Goal: Information Seeking & Learning: Learn about a topic

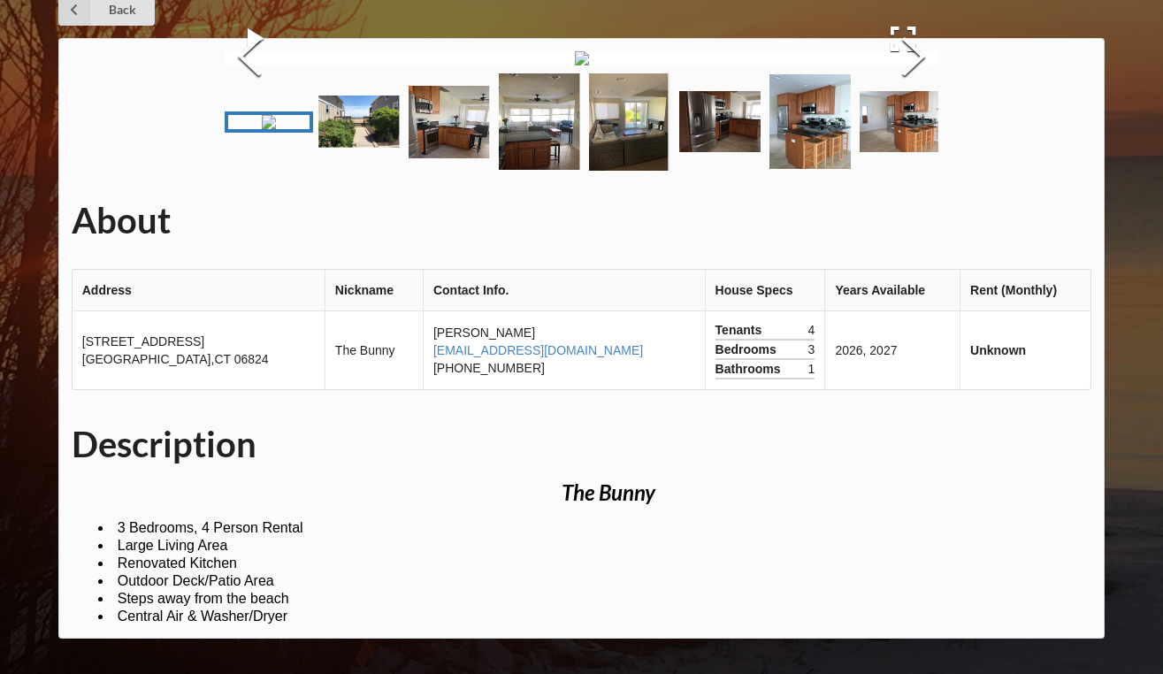
scroll to position [630, 0]
click at [478, 355] on link "[EMAIL_ADDRESS][DOMAIN_NAME]" at bounding box center [538, 350] width 210 height 14
drag, startPoint x: 557, startPoint y: 349, endPoint x: 424, endPoint y: 354, distance: 132.7
click at [424, 354] on td "[PERSON_NAME] [EMAIL_ADDRESS][DOMAIN_NAME] [PHONE_NUMBER]" at bounding box center [564, 350] width 282 height 78
copy link "[EMAIL_ADDRESS][DOMAIN_NAME]"
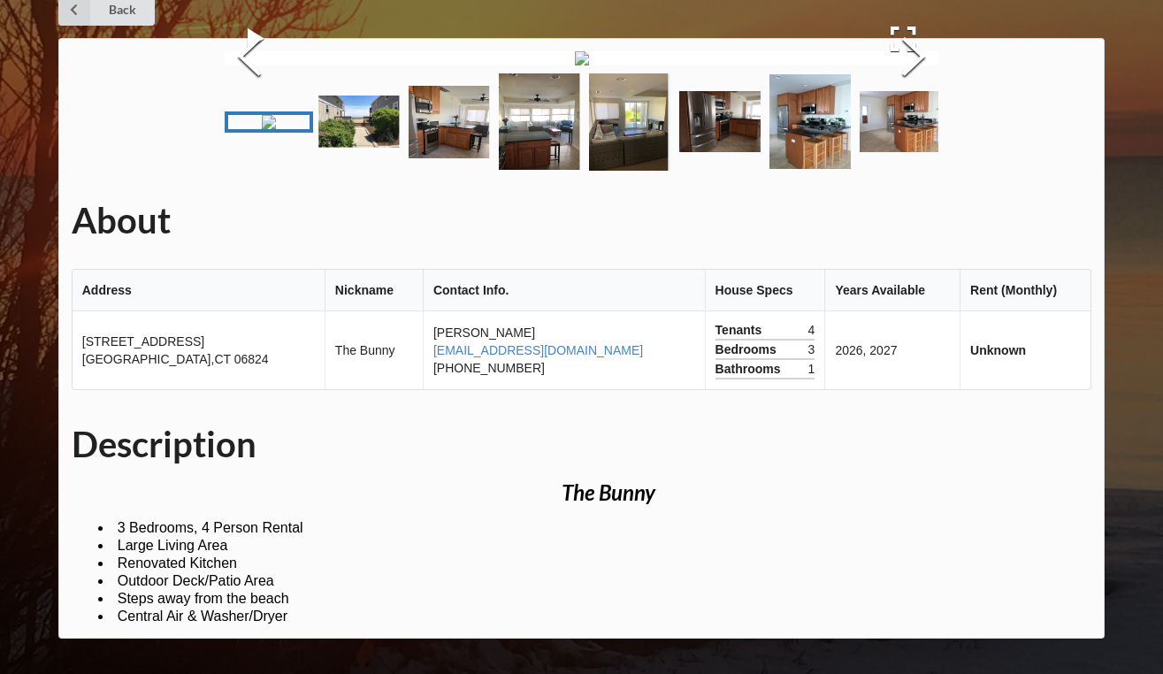
click at [869, 223] on h1 "About" at bounding box center [582, 220] width 1020 height 45
click at [262, 115] on img "Go to Slide 1" at bounding box center [269, 122] width 14 height 14
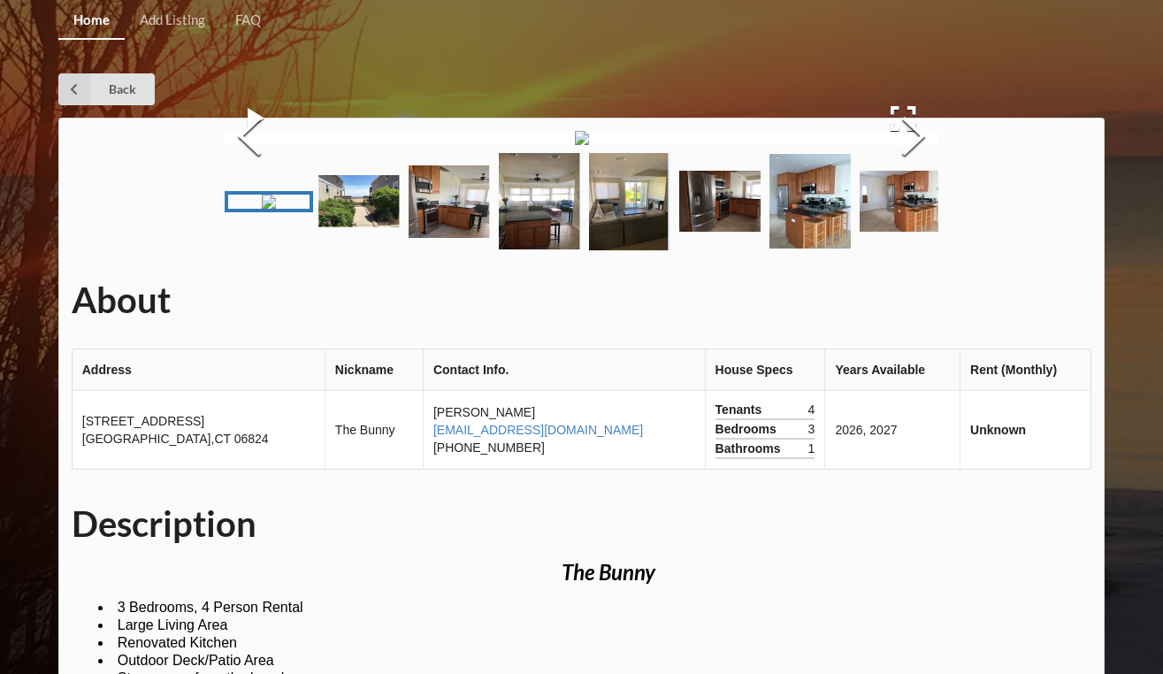
click at [575, 145] on img at bounding box center [582, 138] width 14 height 14
click at [86, 90] on icon at bounding box center [74, 89] width 32 height 32
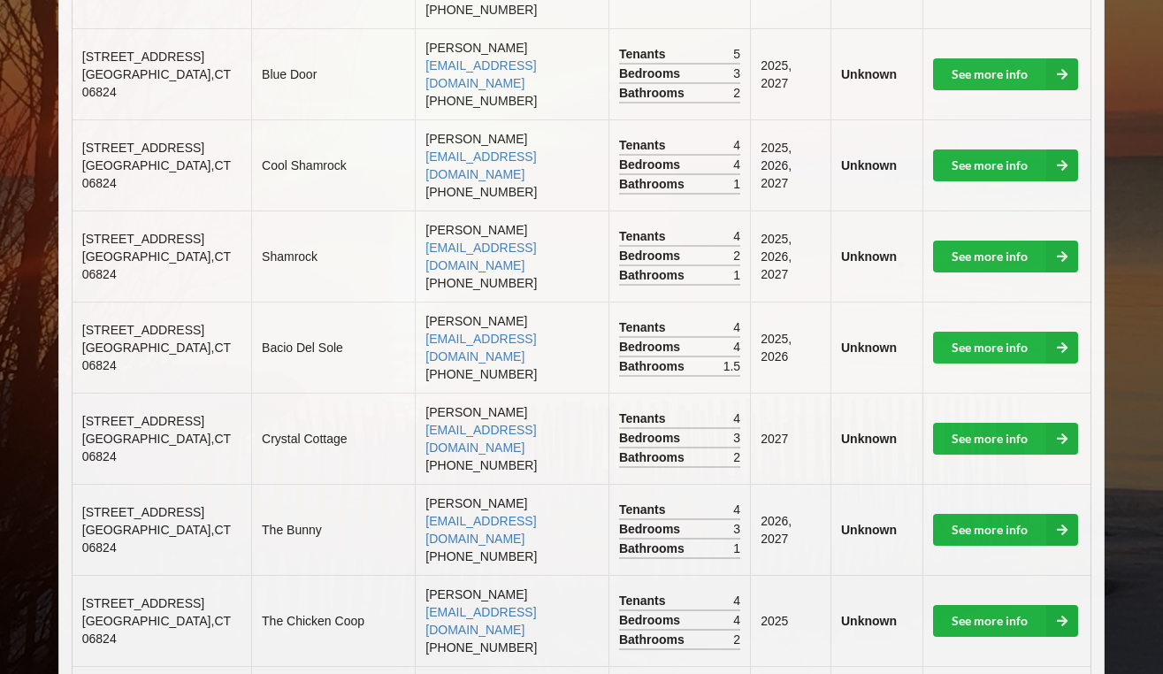
scroll to position [1454, 0]
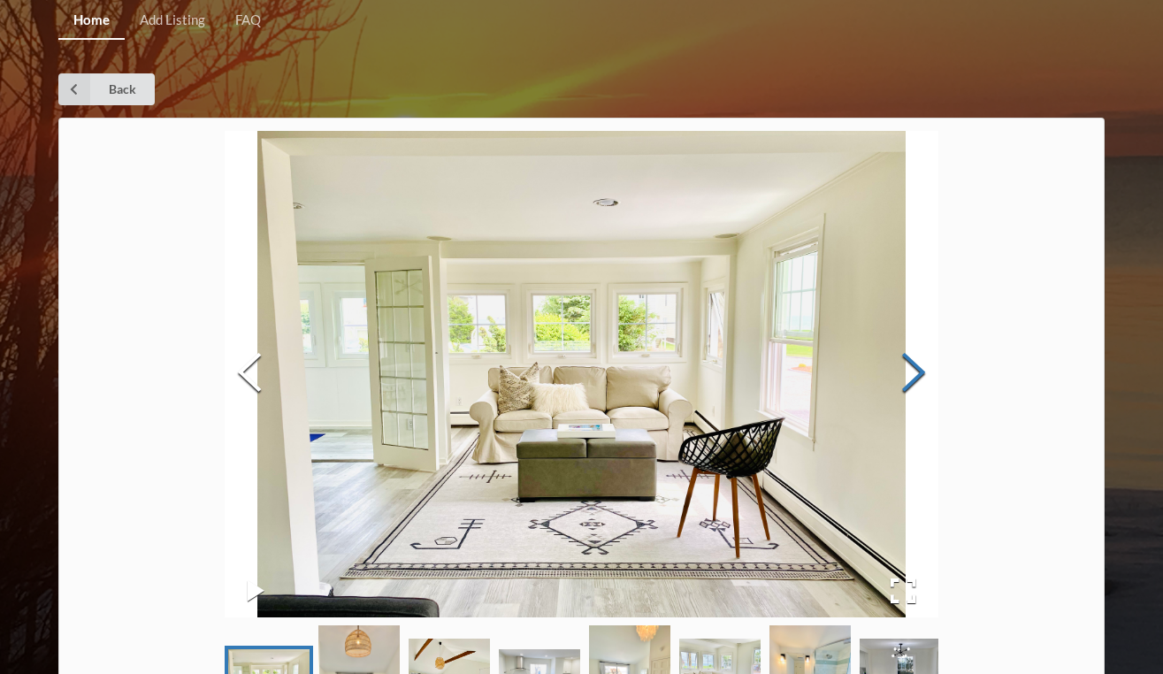
click at [915, 378] on button "Next Slide" at bounding box center [914, 374] width 50 height 160
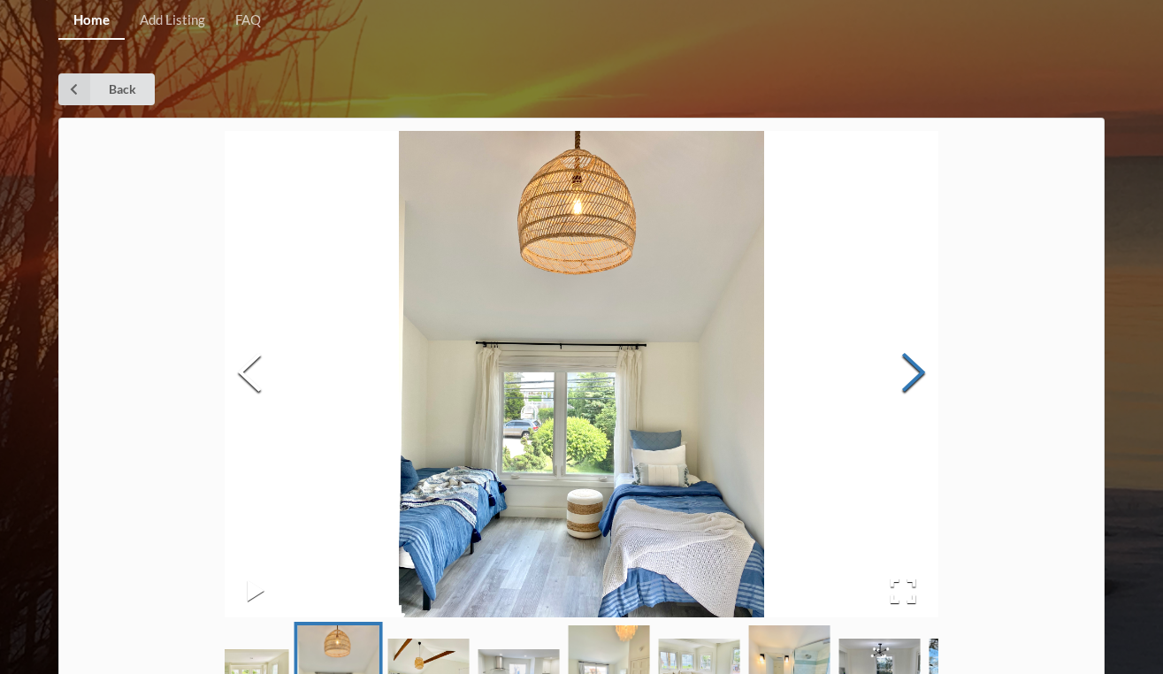
click at [915, 378] on button "Next Slide" at bounding box center [914, 374] width 50 height 160
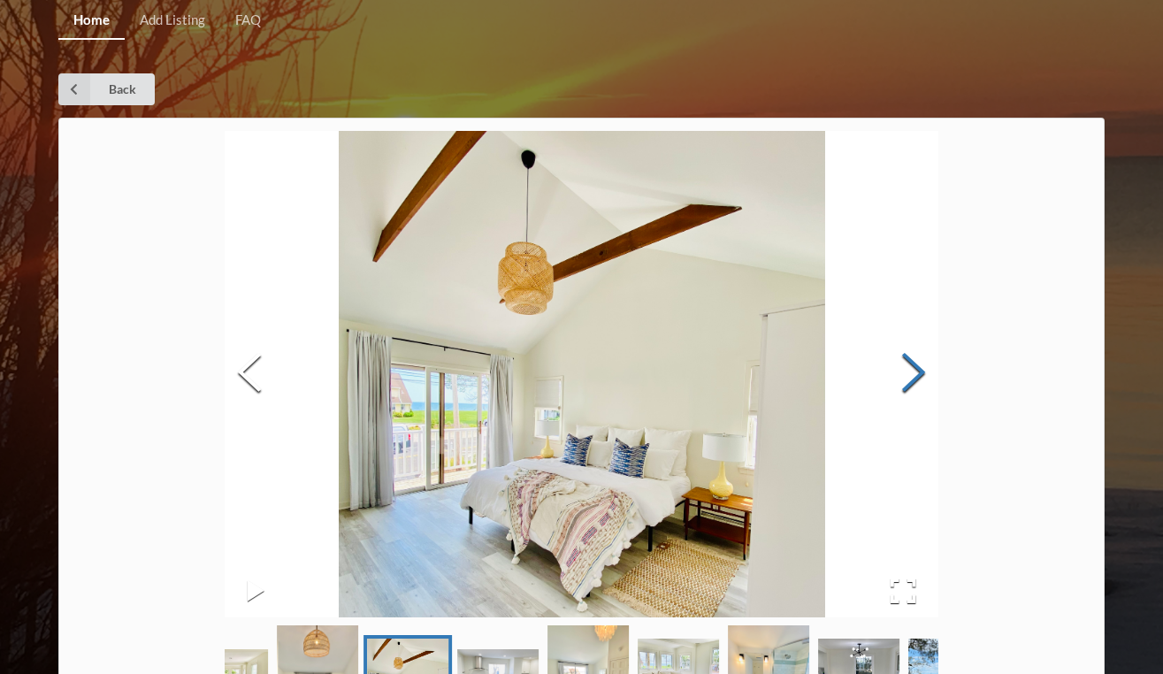
click at [915, 379] on button "Next Slide" at bounding box center [914, 374] width 50 height 160
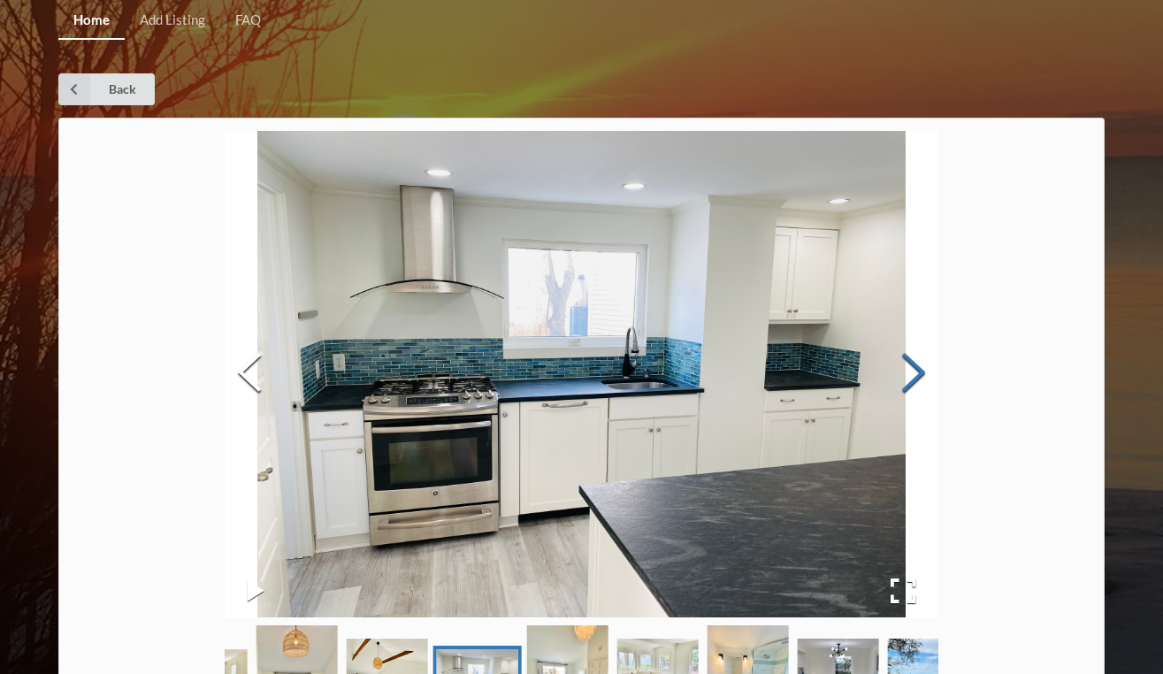
click at [915, 379] on button "Next Slide" at bounding box center [914, 374] width 50 height 160
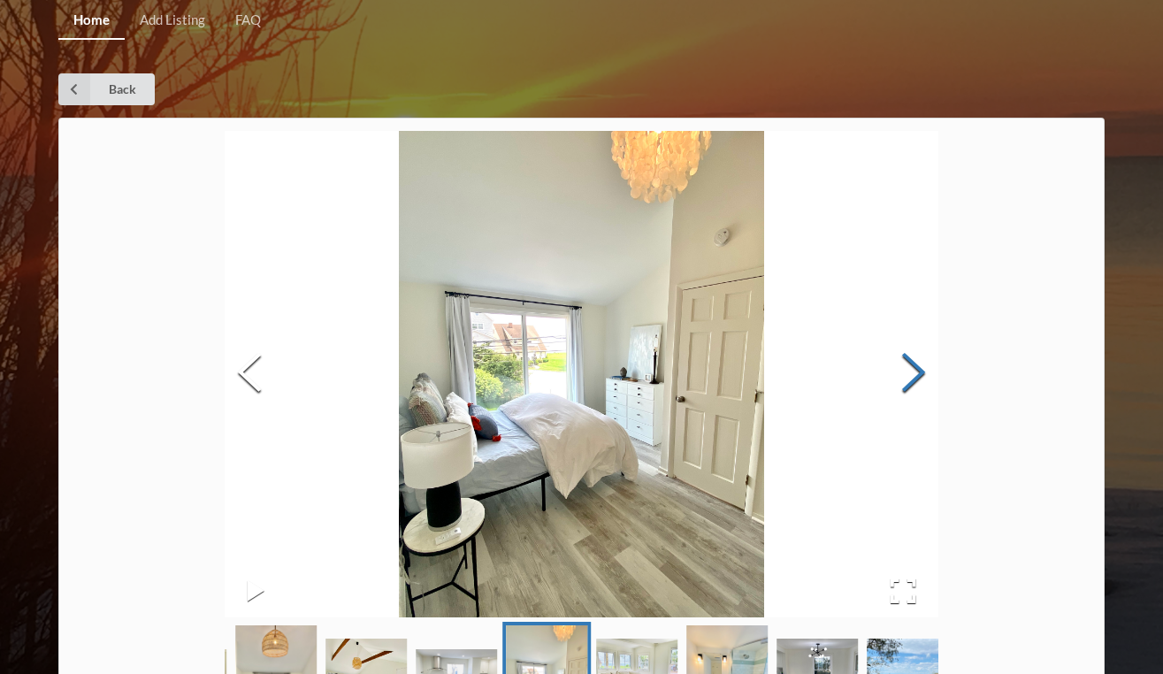
click at [915, 380] on button "Next Slide" at bounding box center [914, 374] width 50 height 160
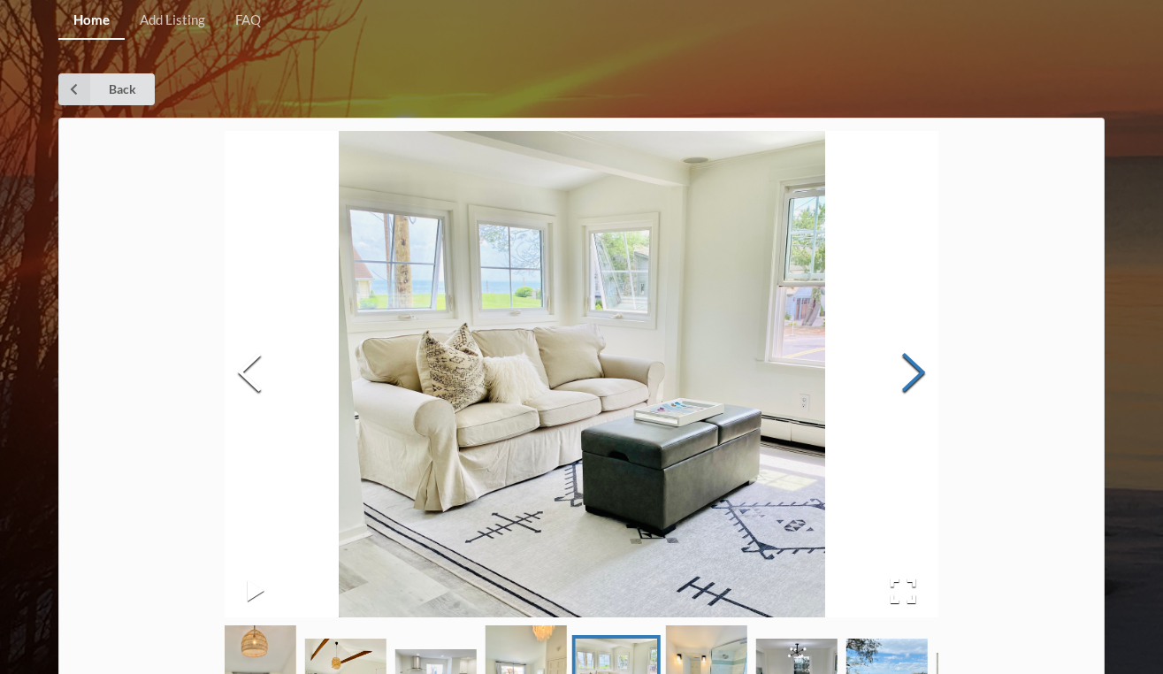
click at [915, 381] on button "Next Slide" at bounding box center [914, 374] width 50 height 160
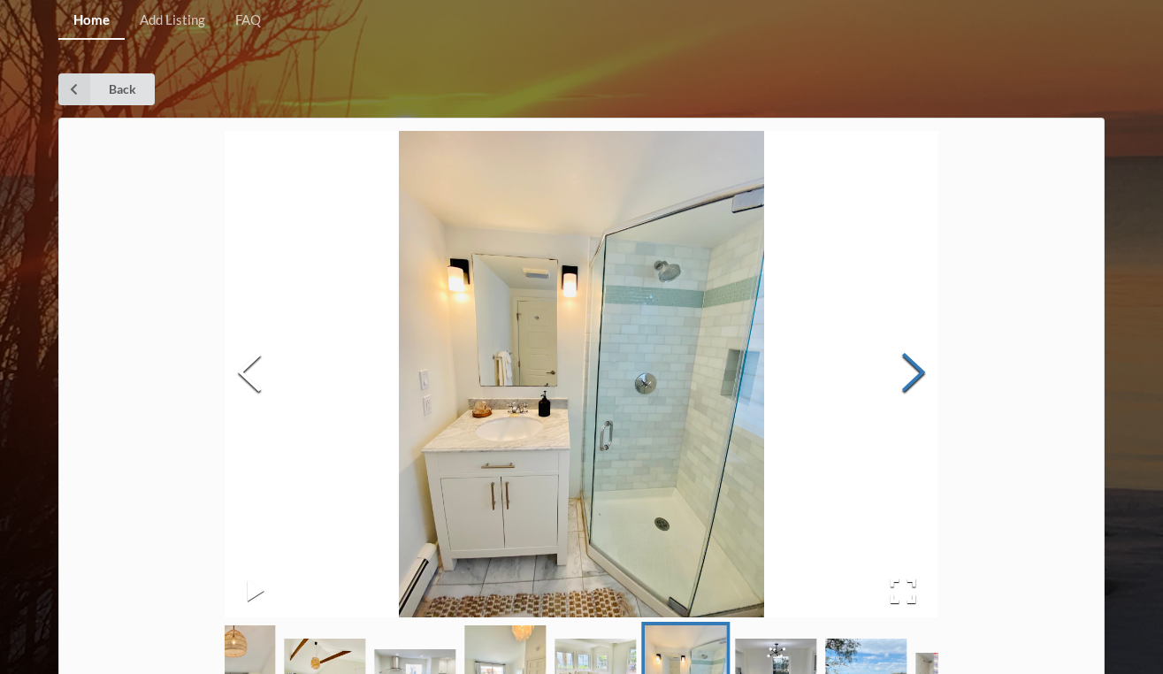
click at [915, 382] on button "Next Slide" at bounding box center [914, 374] width 50 height 160
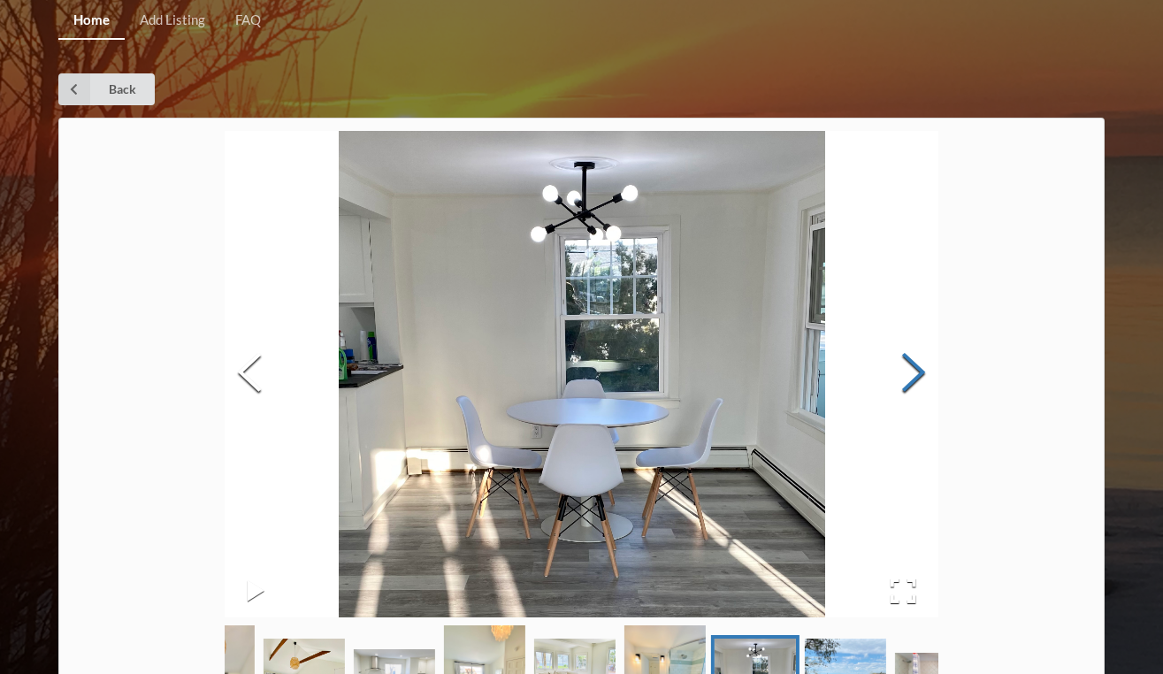
click at [915, 382] on button "Next Slide" at bounding box center [914, 374] width 50 height 160
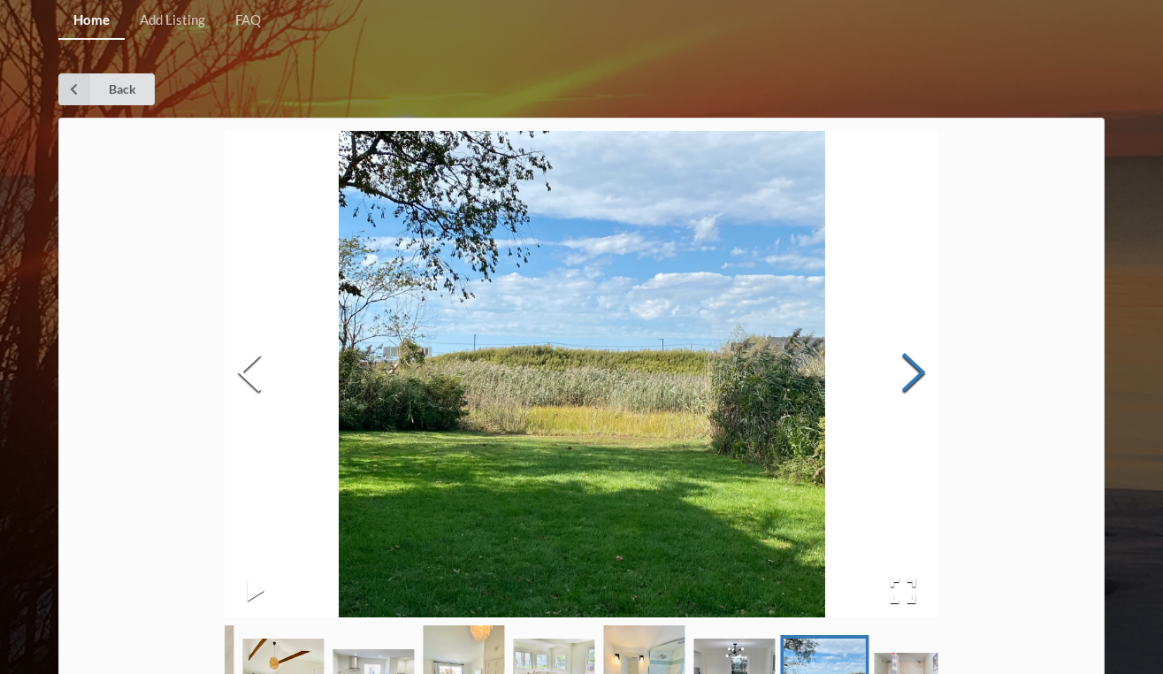
click at [915, 383] on button "Next Slide" at bounding box center [914, 374] width 50 height 160
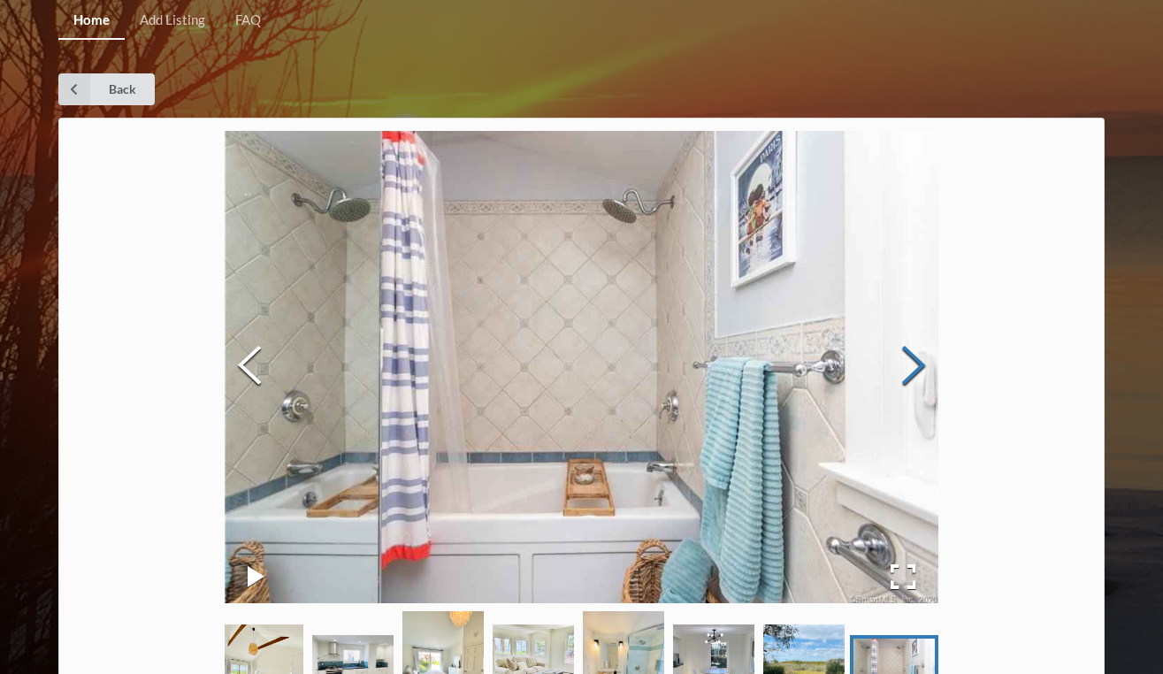
click at [915, 384] on button "Next Slide" at bounding box center [914, 367] width 50 height 160
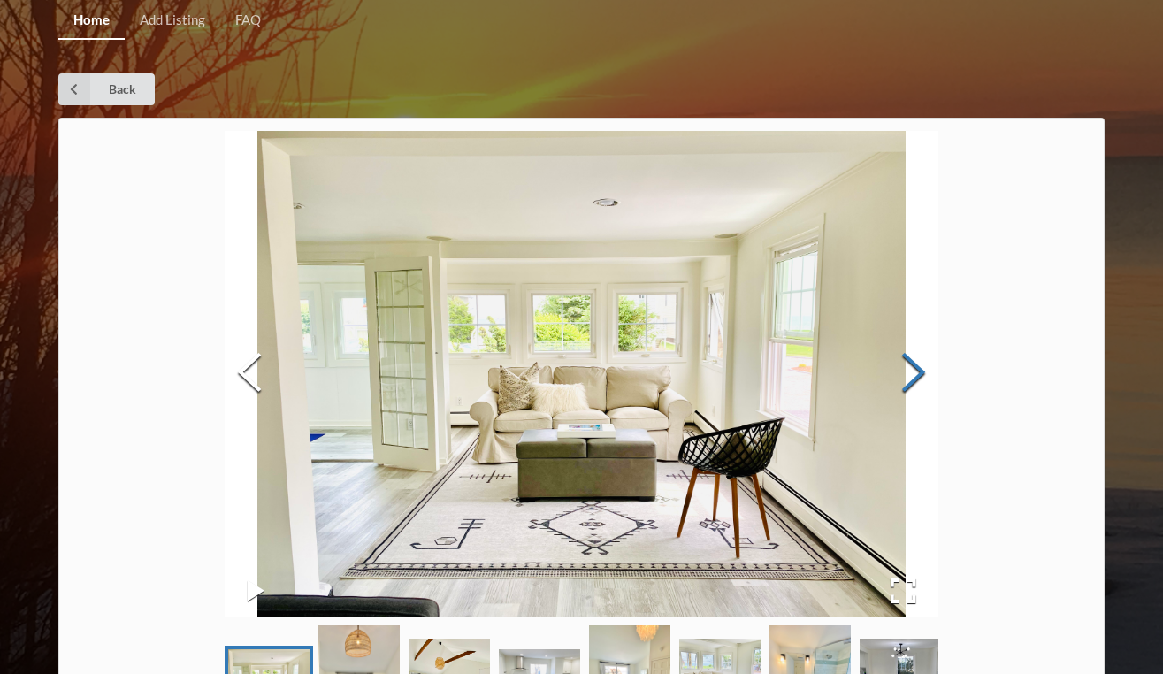
click at [915, 385] on button "Next Slide" at bounding box center [914, 374] width 50 height 160
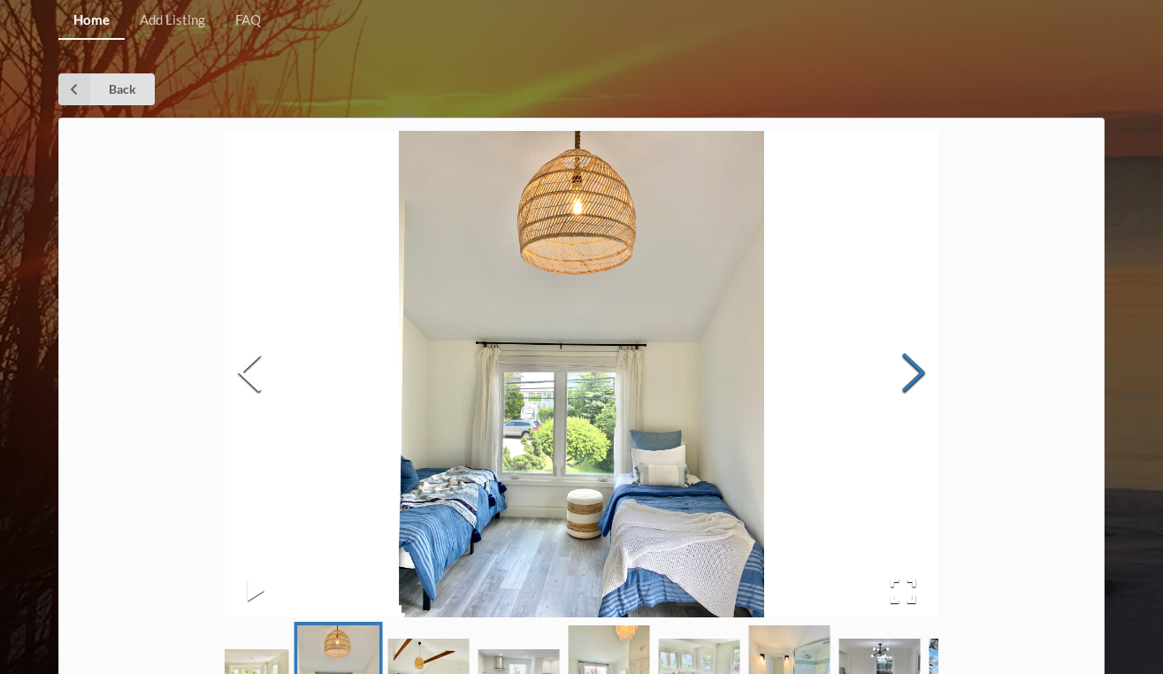
click at [915, 386] on button "Next Slide" at bounding box center [914, 374] width 50 height 160
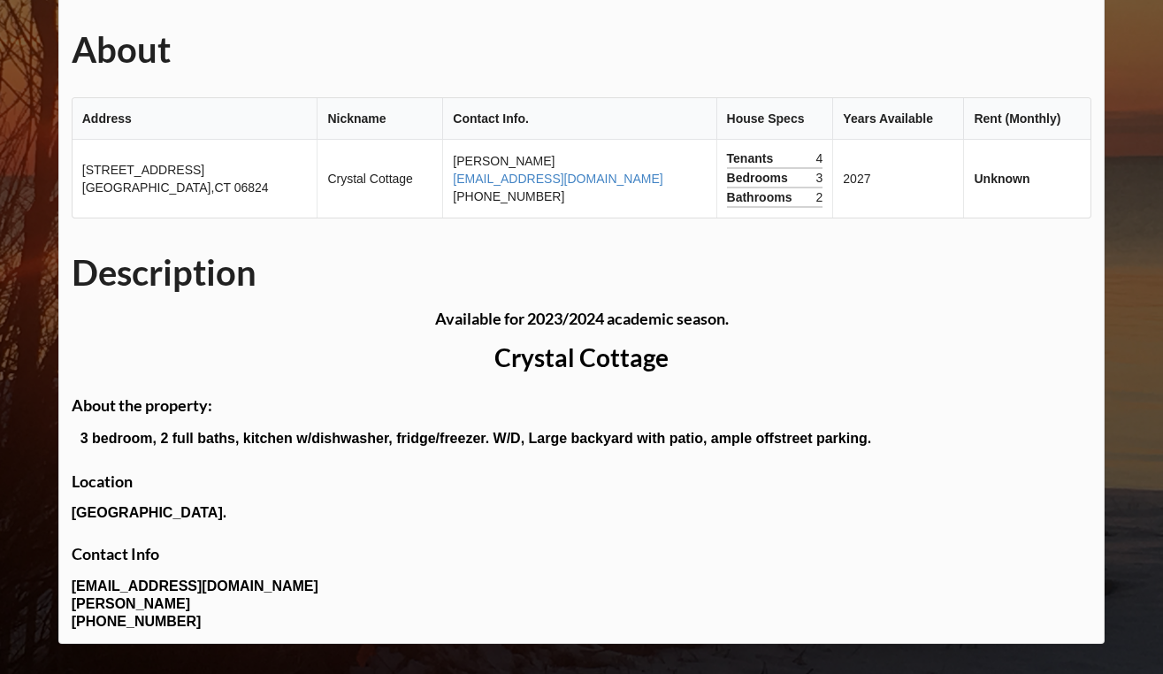
scroll to position [738, 0]
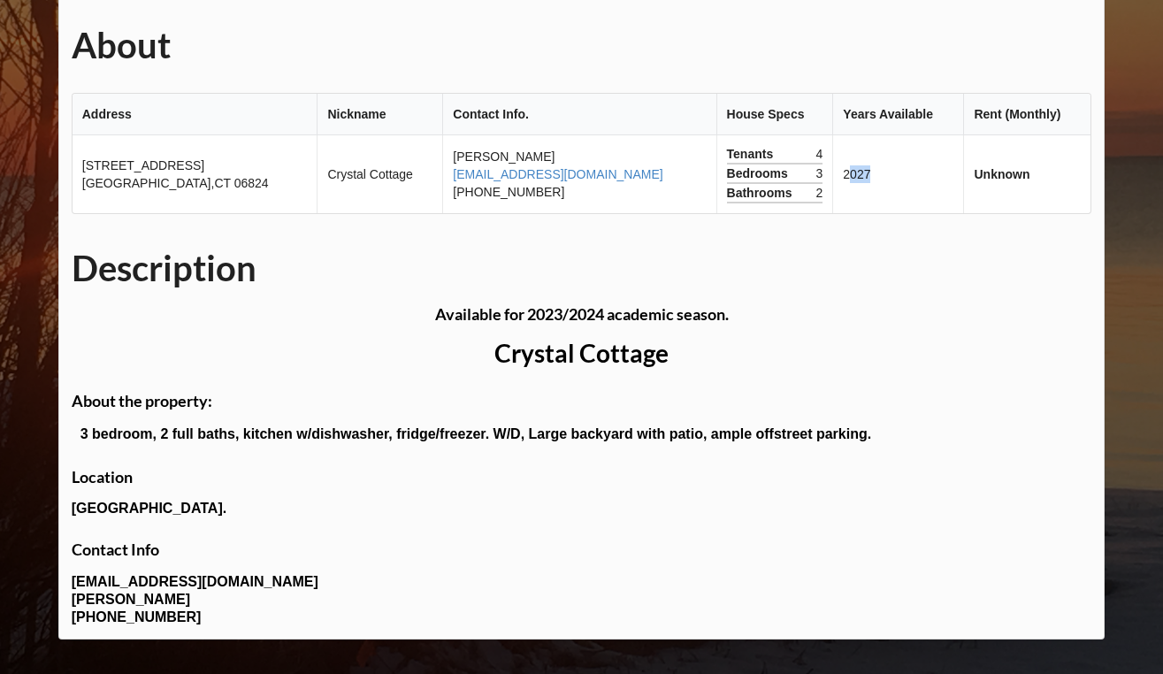
drag, startPoint x: 823, startPoint y: 174, endPoint x: 864, endPoint y: 174, distance: 40.7
click at [864, 174] on td "2027" at bounding box center [897, 174] width 131 height 78
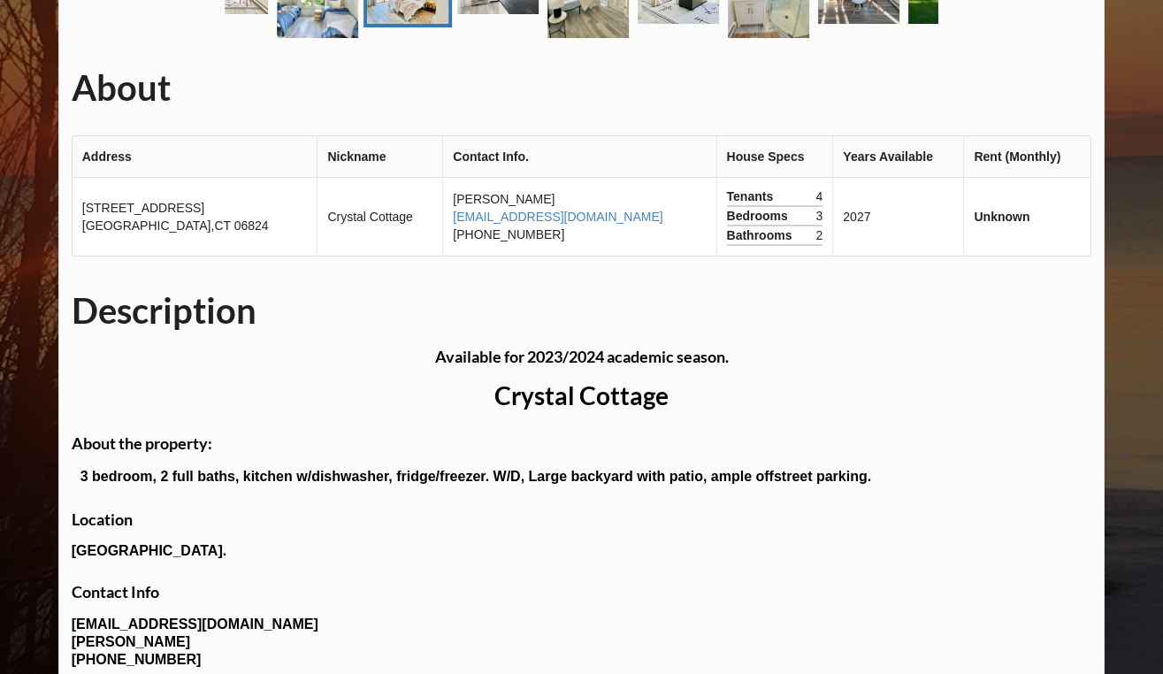
scroll to position [698, 0]
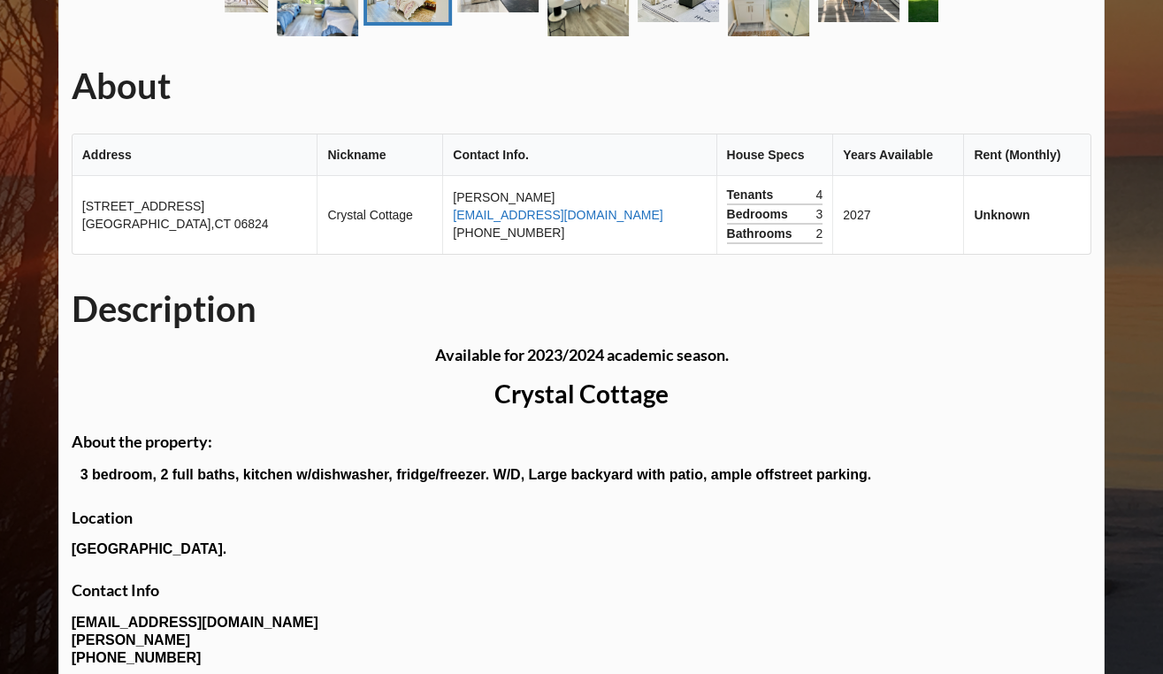
click at [453, 213] on link "[EMAIL_ADDRESS][DOMAIN_NAME]" at bounding box center [558, 215] width 210 height 14
click at [630, 216] on td "[PERSON_NAME] [EMAIL_ADDRESS][DOMAIN_NAME] [PHONE_NUMBER]" at bounding box center [578, 215] width 273 height 78
drag, startPoint x: 630, startPoint y: 214, endPoint x: 430, endPoint y: 221, distance: 200.0
click at [442, 221] on td "[PERSON_NAME] [EMAIL_ADDRESS][DOMAIN_NAME] [PHONE_NUMBER]" at bounding box center [578, 215] width 273 height 78
copy link "[EMAIL_ADDRESS][DOMAIN_NAME]"
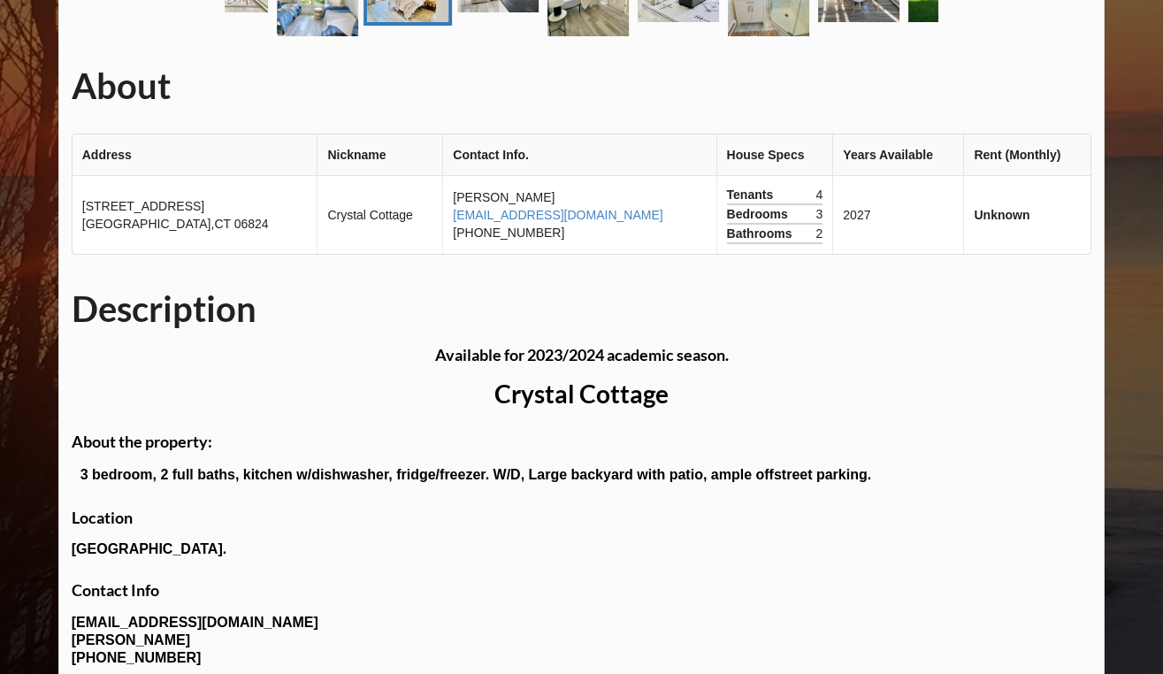
click at [695, 348] on b "Available for 2023/2024 academic season." at bounding box center [582, 354] width 294 height 19
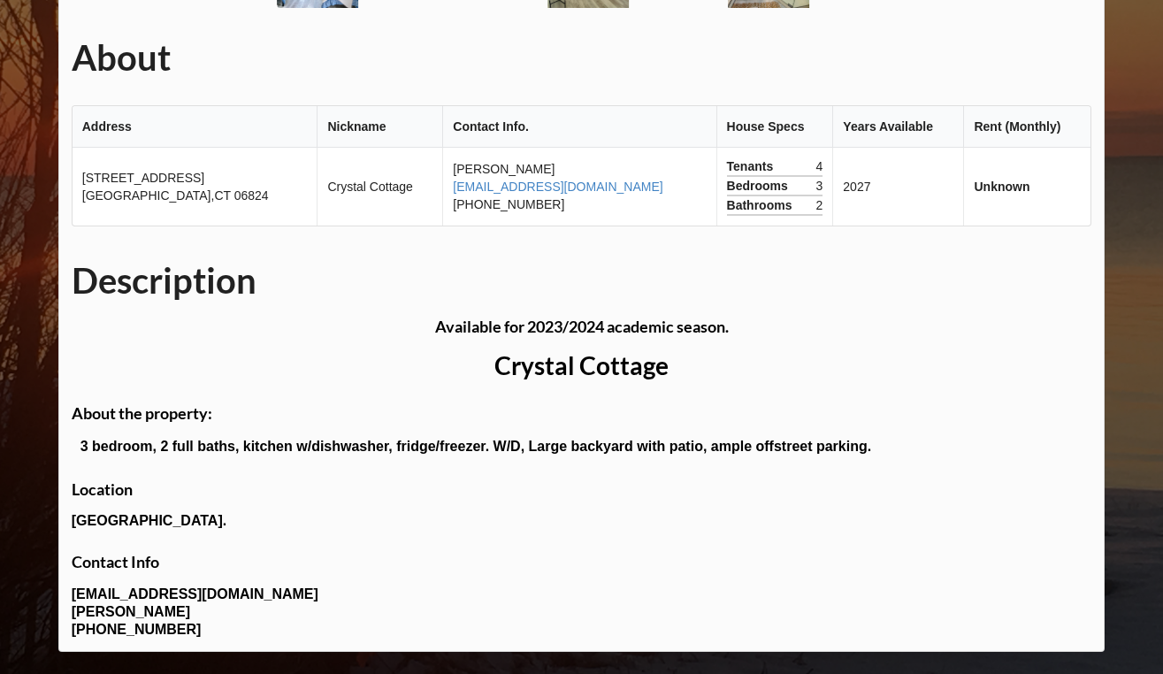
scroll to position [738, 0]
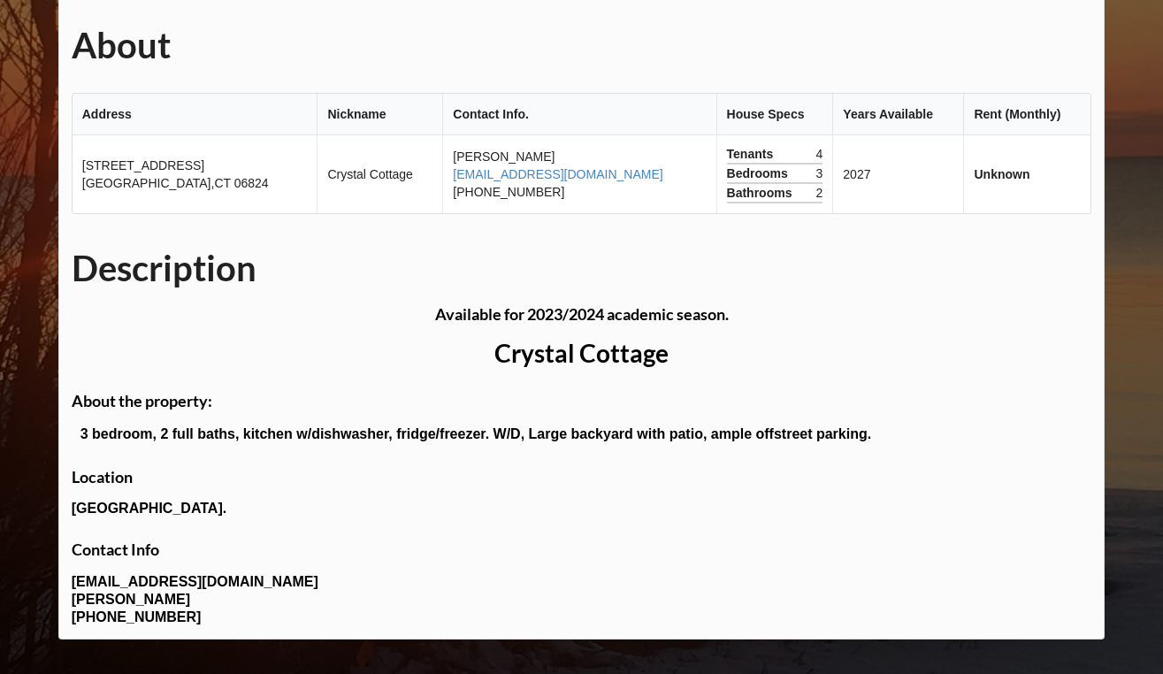
drag, startPoint x: 106, startPoint y: 595, endPoint x: 176, endPoint y: 600, distance: 70.0
click at [176, 600] on div "Available for 2023/2024 academic season. Crystal Cottage About the property: 3 …" at bounding box center [582, 465] width 1020 height 322
copy b "[PERSON_NAME]"
click at [308, 469] on h3 "Location" at bounding box center [582, 477] width 1020 height 20
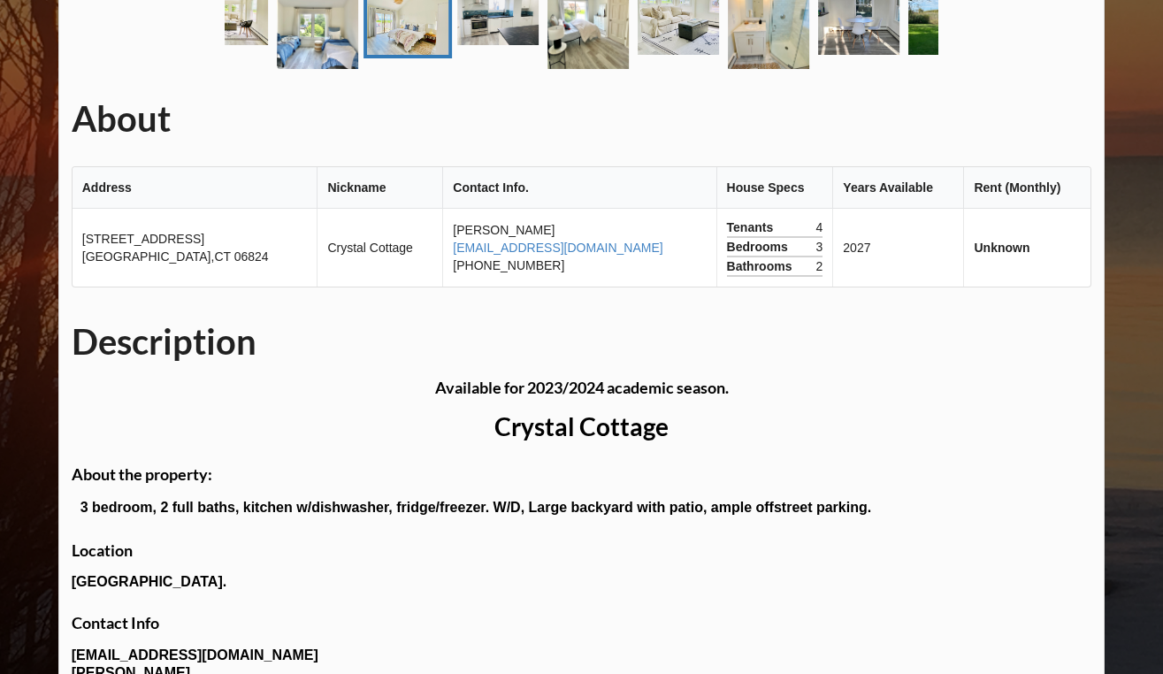
scroll to position [667, 0]
